Goal: Information Seeking & Learning: Learn about a topic

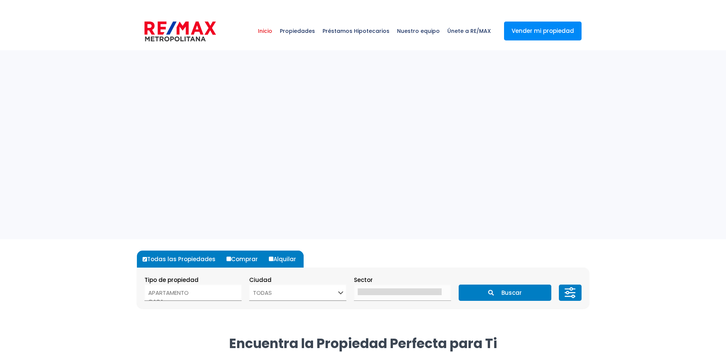
select select
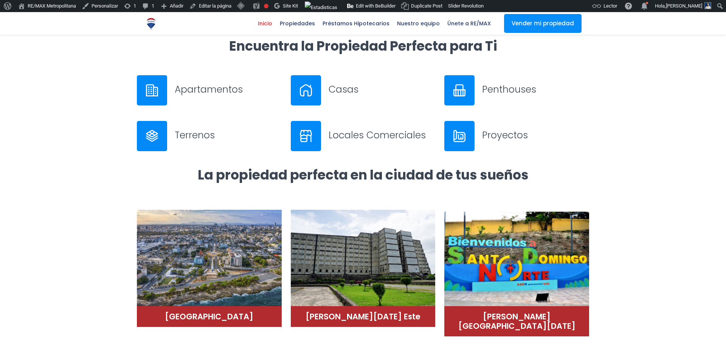
scroll to position [82, 0]
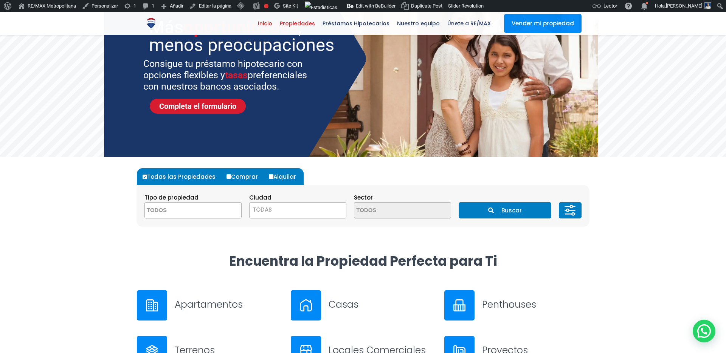
click at [309, 26] on span "Propiedades" at bounding box center [297, 23] width 43 height 11
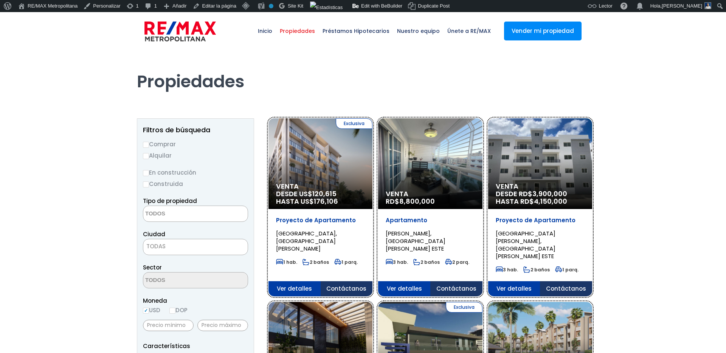
select select
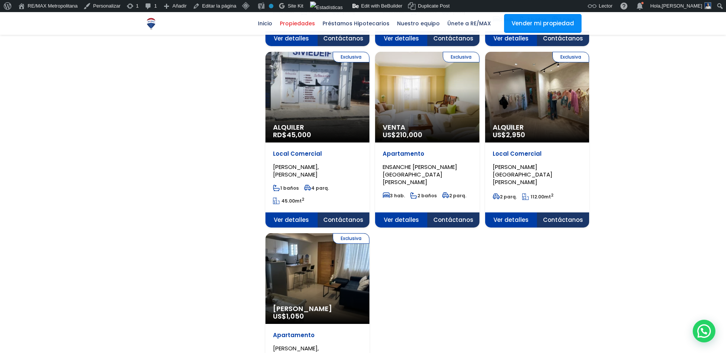
scroll to position [726, 0]
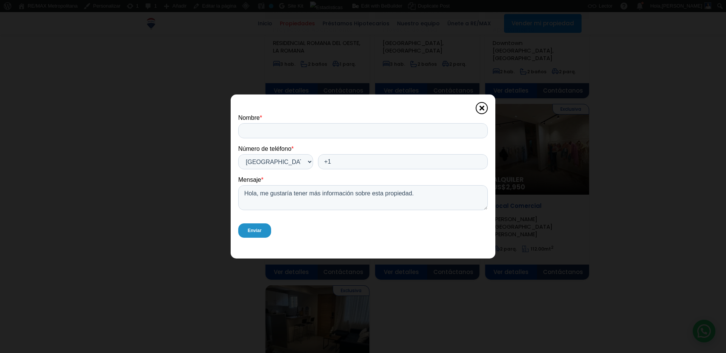
click at [481, 110] on span at bounding box center [482, 108] width 12 height 12
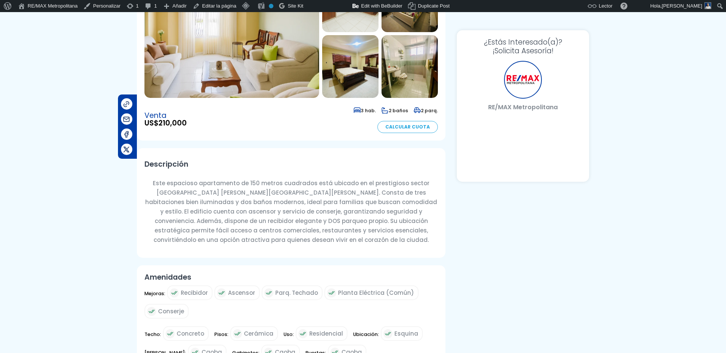
select select "DO"
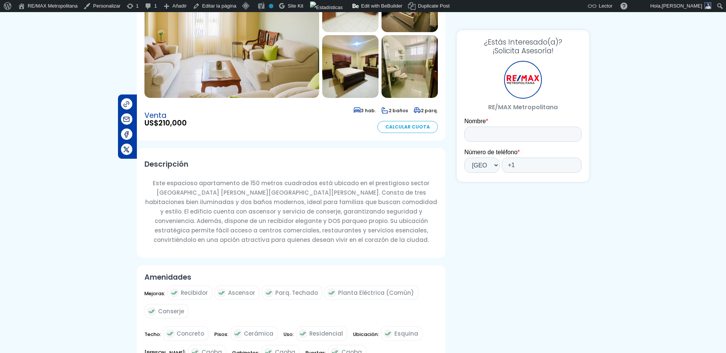
scroll to position [194, 0]
